Goal: Task Accomplishment & Management: Use online tool/utility

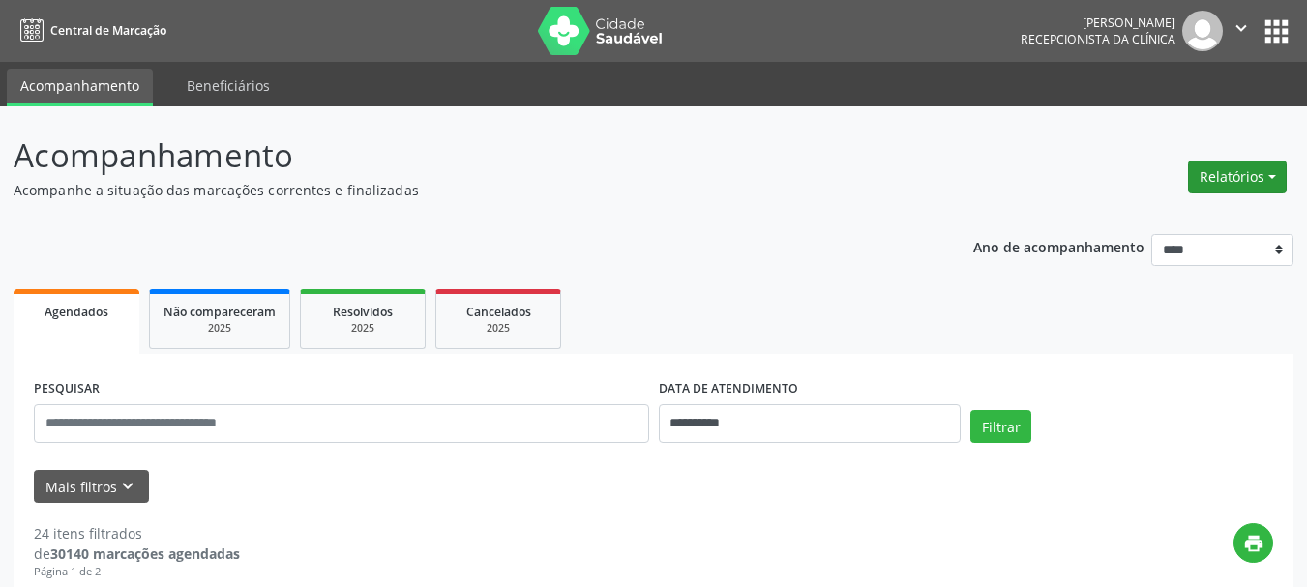
click at [1239, 175] on button "Relatórios" at bounding box center [1237, 177] width 99 height 33
click at [1133, 212] on link "Agendamentos" at bounding box center [1183, 218] width 208 height 27
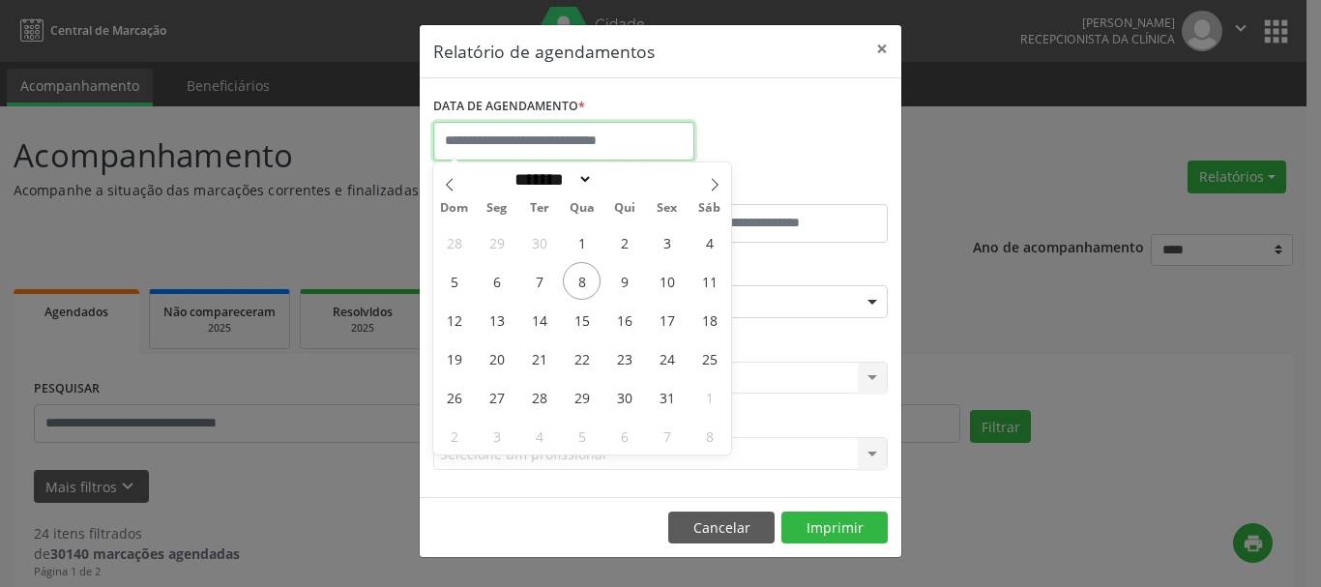
click at [461, 138] on input "text" at bounding box center [563, 141] width 261 height 39
click at [574, 272] on span "8" at bounding box center [582, 281] width 38 height 38
type input "**********"
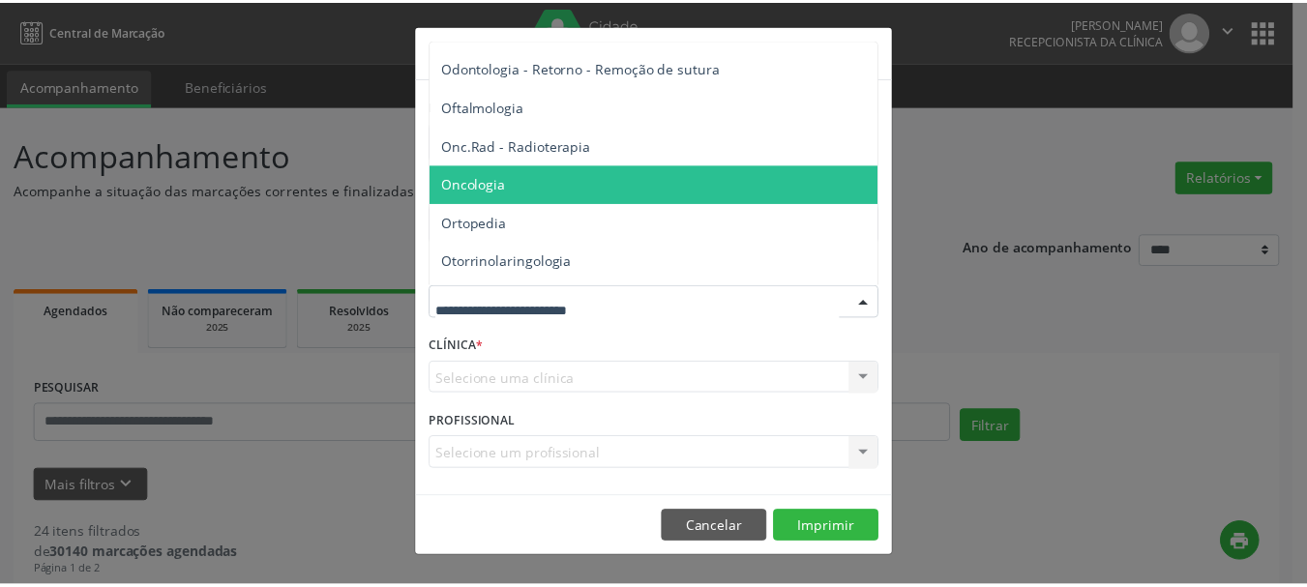
scroll to position [2708, 0]
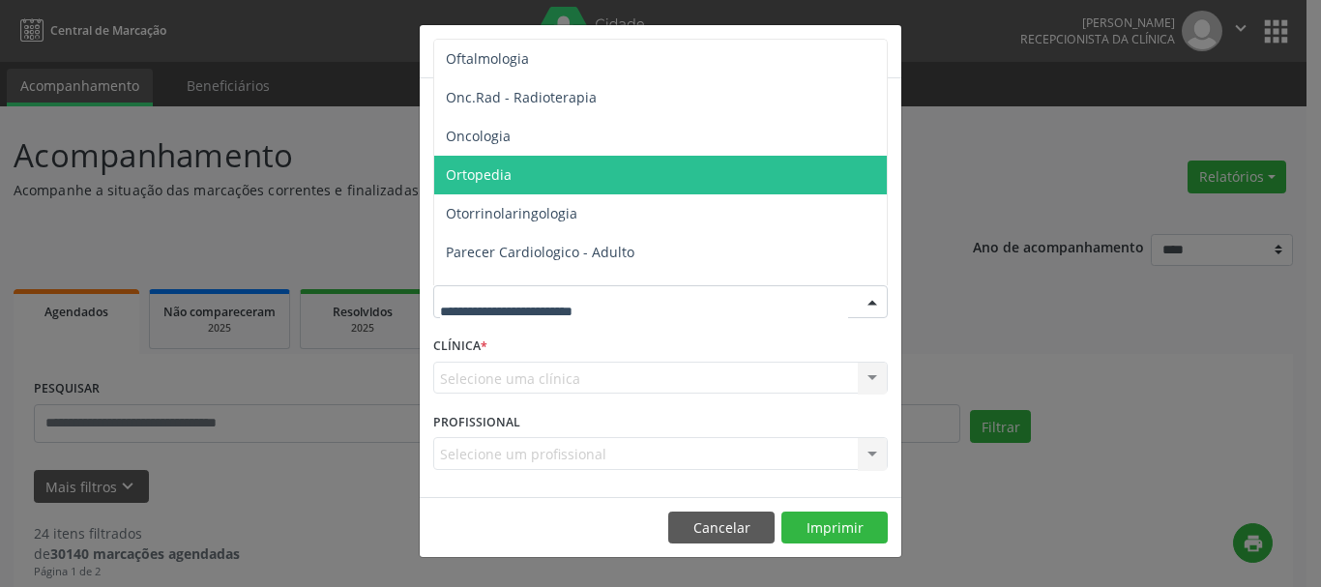
click at [464, 174] on span "Ortopedia" at bounding box center [479, 174] width 66 height 18
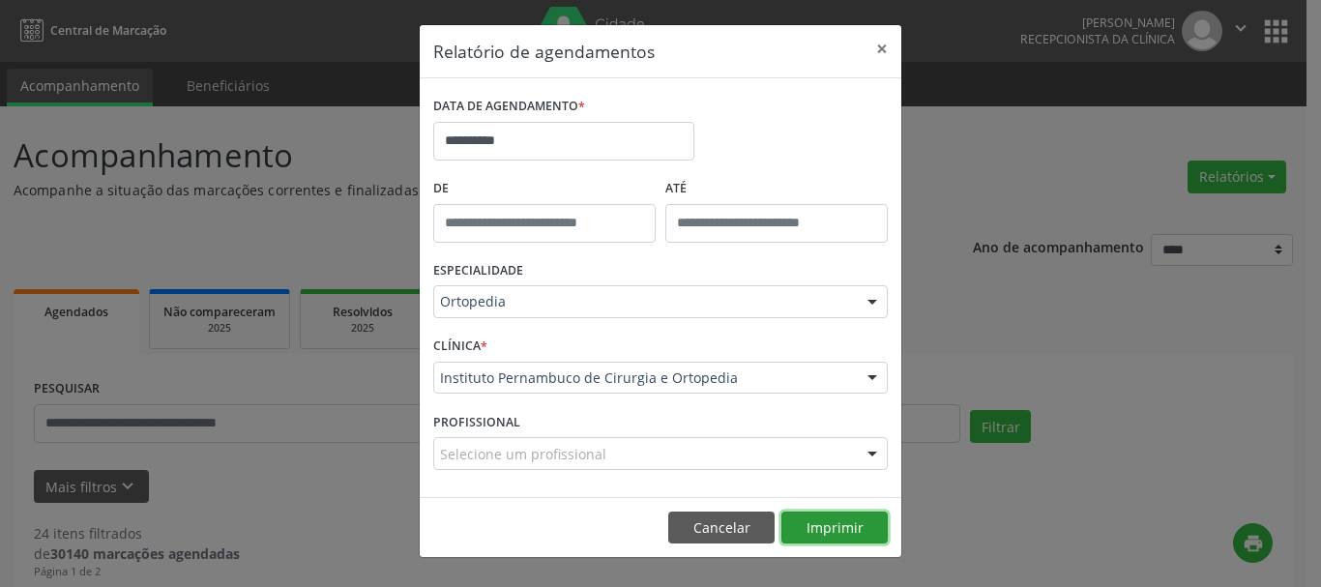
click at [807, 530] on button "Imprimir" at bounding box center [834, 528] width 106 height 33
click at [876, 44] on button "×" at bounding box center [882, 48] width 39 height 47
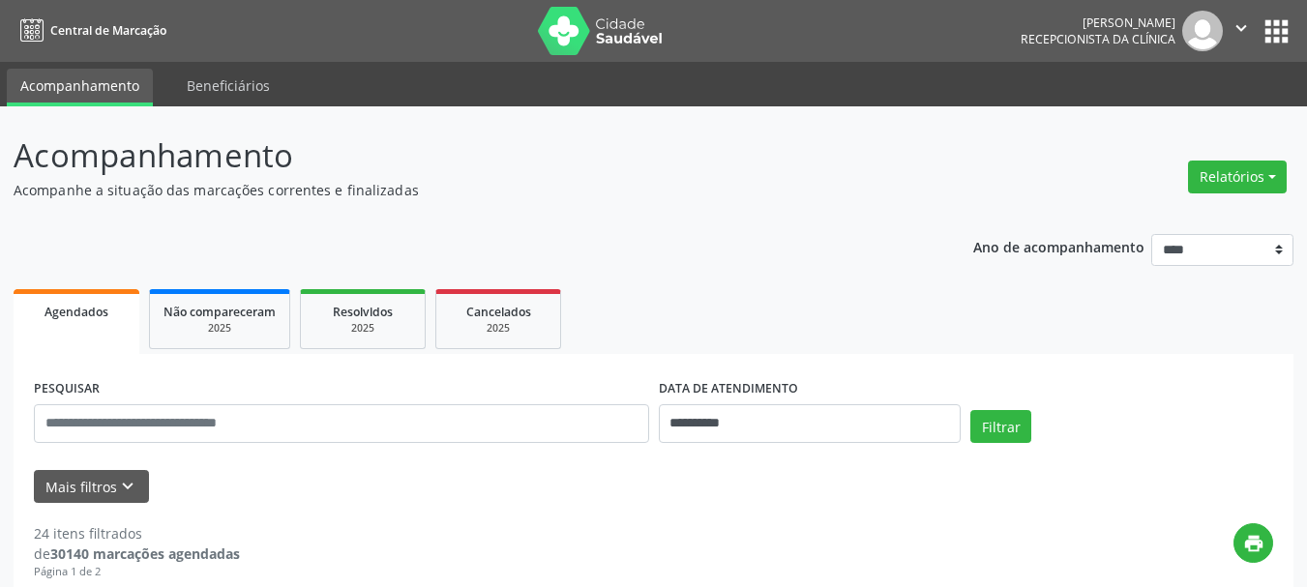
click at [1240, 31] on icon "" at bounding box center [1240, 27] width 21 height 21
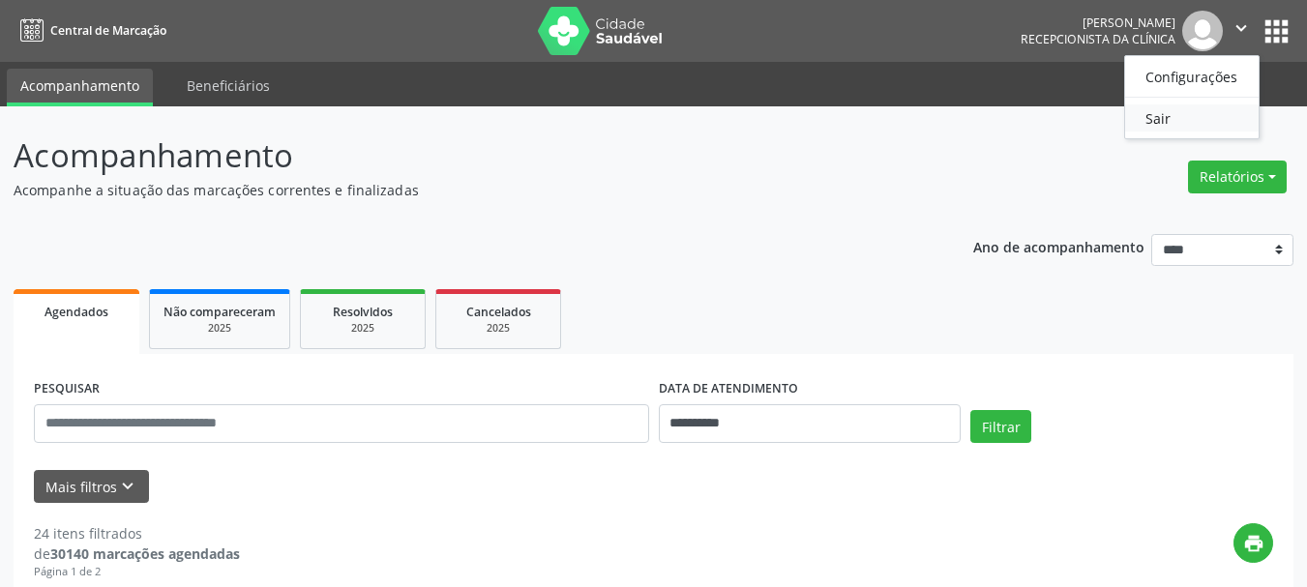
click at [1140, 118] on link "Sair" at bounding box center [1191, 117] width 133 height 27
